Goal: Task Accomplishment & Management: Use online tool/utility

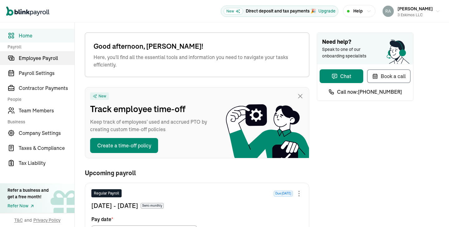
click at [34, 58] on span "Employee Payroll" at bounding box center [47, 57] width 56 height 7
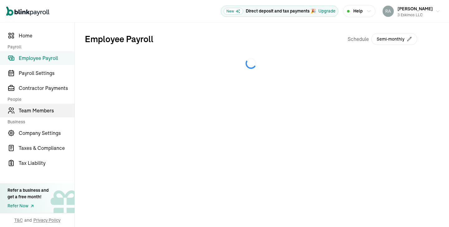
click at [41, 110] on span "Team Members" at bounding box center [47, 110] width 56 height 7
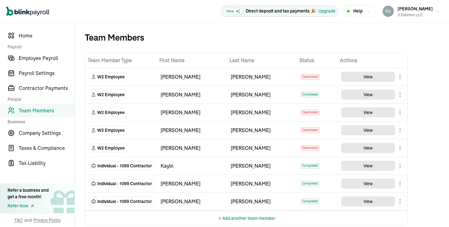
click at [401, 184] on body "Open main menu New Direct deposit and tax payments 🎉 Upgrade Help [PERSON_NAME]…" at bounding box center [224, 113] width 449 height 227
click at [371, 185] on button "View" at bounding box center [368, 183] width 54 height 10
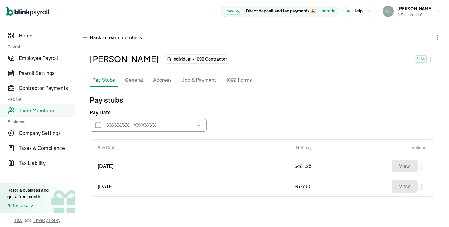
click at [135, 80] on p "General" at bounding box center [134, 80] width 18 height 8
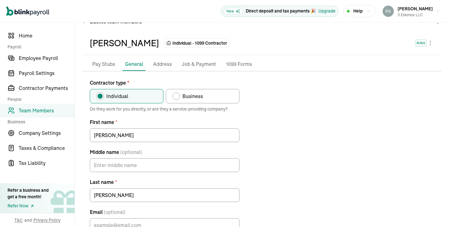
scroll to position [65, 0]
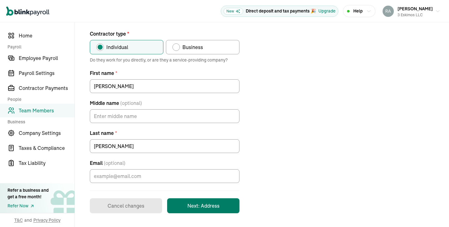
click at [206, 207] on button "Next: Address" at bounding box center [203, 205] width 72 height 15
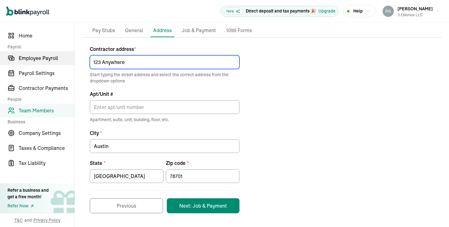
drag, startPoint x: 131, startPoint y: 62, endPoint x: 60, endPoint y: 58, distance: 71.9
click at [60, 58] on div "Home Payroll Employee Payroll Payroll Settings Contractor Payments People Team …" at bounding box center [224, 100] width 449 height 254
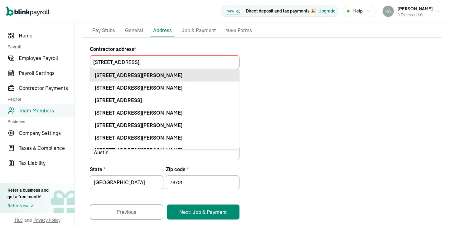
click at [124, 73] on div "[STREET_ADDRESS][PERSON_NAME]" at bounding box center [165, 74] width 140 height 7
type input "[STREET_ADDRESS]"
type input "[PERSON_NAME]"
type input "78616"
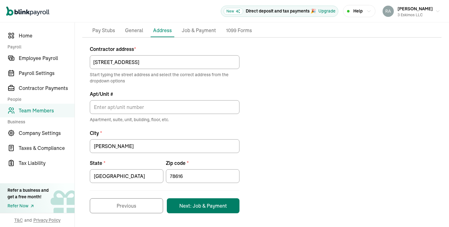
click at [205, 207] on button "Next: Job & Payment" at bounding box center [203, 205] width 73 height 15
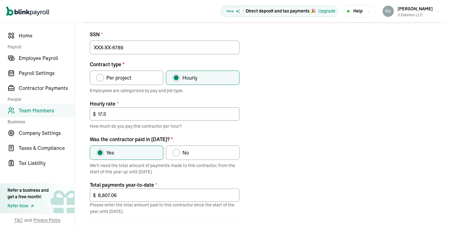
scroll to position [74, 0]
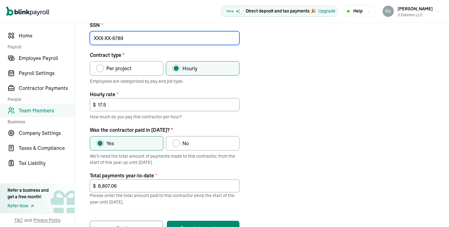
click at [130, 40] on input at bounding box center [165, 38] width 150 height 14
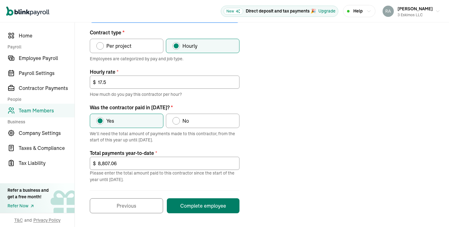
type input "638-10-5182"
click at [205, 211] on button "Complete employee" at bounding box center [203, 205] width 73 height 15
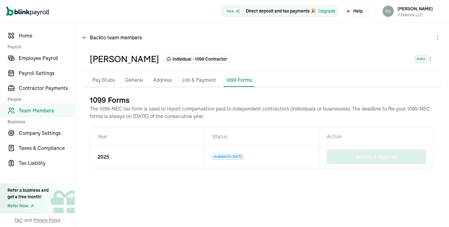
scroll to position [0, 0]
click at [43, 110] on span "Team Members" at bounding box center [47, 110] width 56 height 7
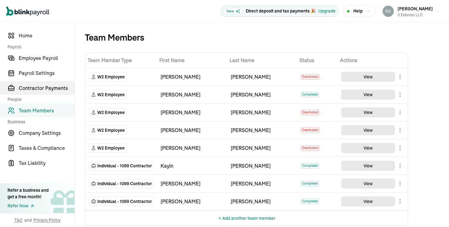
click at [37, 88] on span "Contractor Payments" at bounding box center [47, 87] width 56 height 7
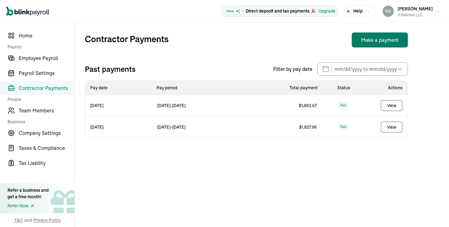
click at [375, 38] on button "Make a payment" at bounding box center [380, 39] width 56 height 15
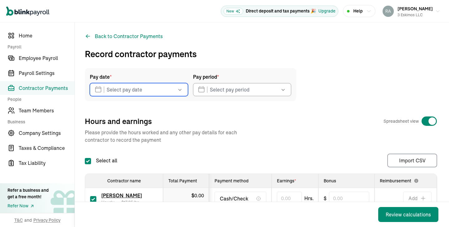
click at [152, 93] on input "text" at bounding box center [139, 89] width 98 height 13
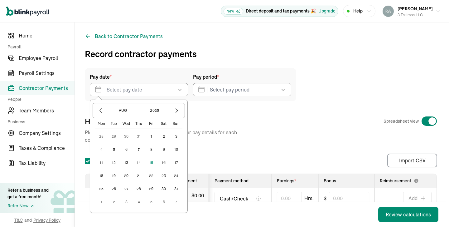
click at [153, 135] on button "1" at bounding box center [151, 136] width 12 height 12
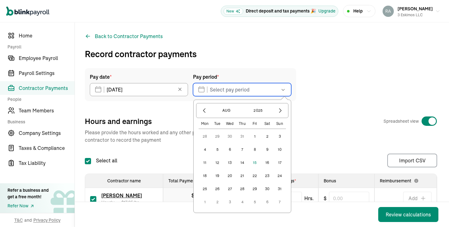
click at [244, 89] on input "text" at bounding box center [242, 89] width 98 height 13
click at [205, 111] on icon "button" at bounding box center [204, 110] width 6 height 6
click at [231, 165] on button "16" at bounding box center [230, 162] width 12 height 12
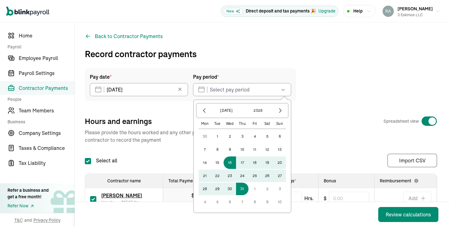
click at [243, 190] on button "31" at bounding box center [242, 188] width 12 height 12
type input "[DATE] - [DATE]"
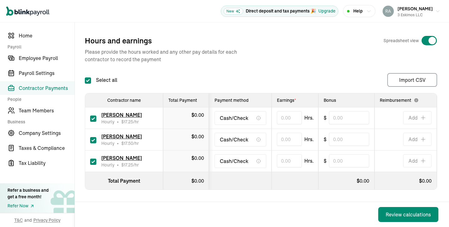
scroll to position [83, 0]
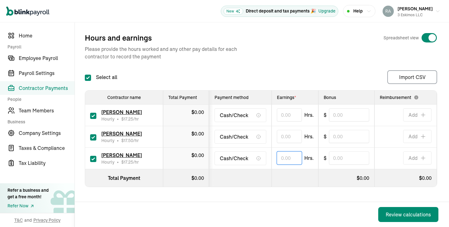
click at [285, 157] on input "text" at bounding box center [289, 157] width 25 height 13
type input "29.98"
click at [288, 138] on input "text" at bounding box center [289, 136] width 25 height 13
click at [294, 117] on input "text" at bounding box center [289, 114] width 25 height 13
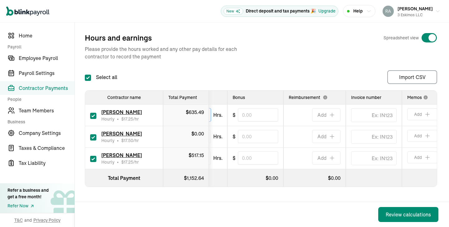
scroll to position [0, 97]
type input "36.84"
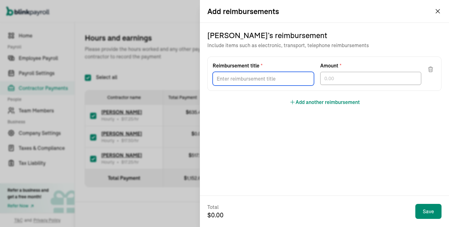
click at [256, 77] on input "Reimbursement title *" at bounding box center [263, 79] width 101 height 14
type input "f"
type input "Fuel"
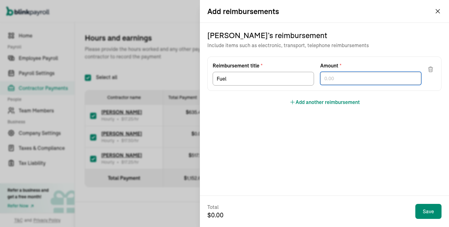
click at [339, 81] on input "text" at bounding box center [370, 78] width 101 height 13
type input "43.11"
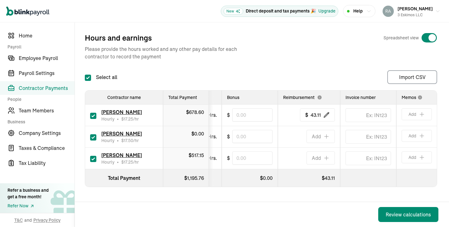
scroll to position [0, 0]
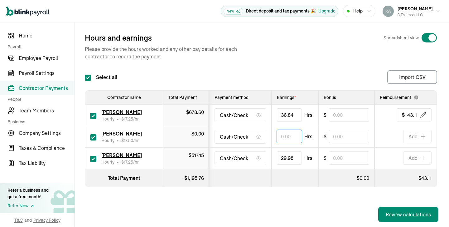
click at [286, 138] on input "text" at bounding box center [289, 136] width 25 height 13
type input "32.00"
click at [291, 186] on th at bounding box center [295, 178] width 47 height 18
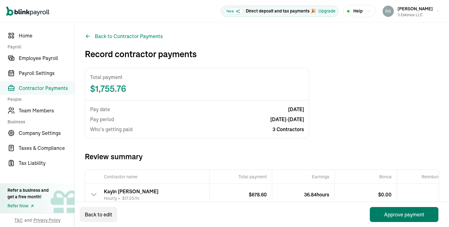
click at [387, 217] on button "Approve payment" at bounding box center [404, 214] width 69 height 15
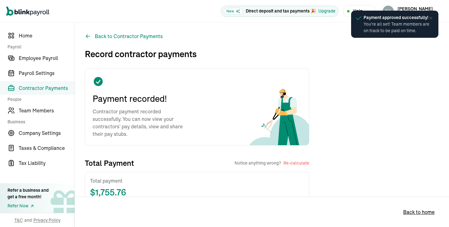
click at [45, 91] on span "Contractor Payments" at bounding box center [47, 87] width 56 height 7
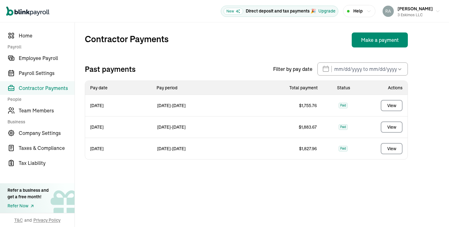
click at [24, 85] on span "Contractor Payments" at bounding box center [47, 87] width 56 height 7
click at [29, 37] on span "Home" at bounding box center [47, 35] width 56 height 7
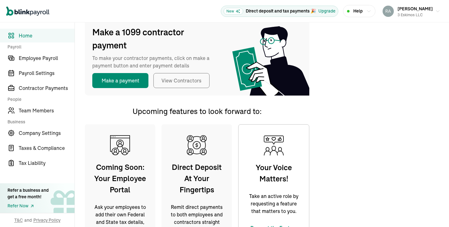
scroll to position [289, 0]
